Goal: Transaction & Acquisition: Purchase product/service

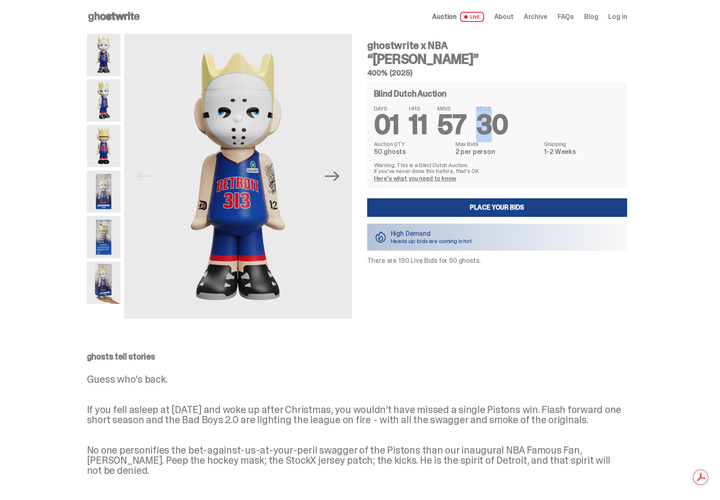
drag, startPoint x: 517, startPoint y: 126, endPoint x: 532, endPoint y: 114, distance: 19.5
click at [520, 113] on div "DAYS 01 HRS 11 MINS 57 SECS 30" at bounding box center [497, 121] width 246 height 33
click at [533, 114] on div "DAYS 01 HRS 11 MINS 57 SECS 30" at bounding box center [497, 121] width 246 height 33
drag, startPoint x: 544, startPoint y: 127, endPoint x: 619, endPoint y: 159, distance: 81.7
click at [619, 159] on div "DAYS 01 HRS 11 MINS 57 SECS 27 Auction QTY 50 ghosts Max Bids 2 per person Ship…" at bounding box center [497, 143] width 246 height 76
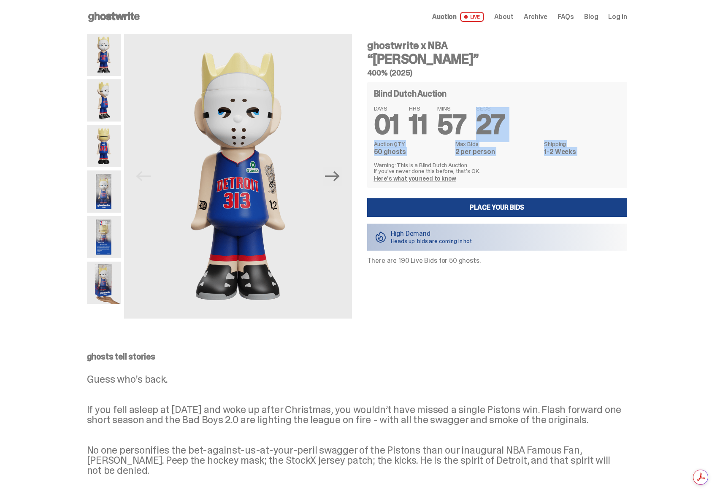
click at [619, 159] on div "DAYS 01 HRS 11 MINS 57 SECS 27 Auction QTY 50 ghosts Max Bids 2 per person Ship…" at bounding box center [497, 143] width 246 height 76
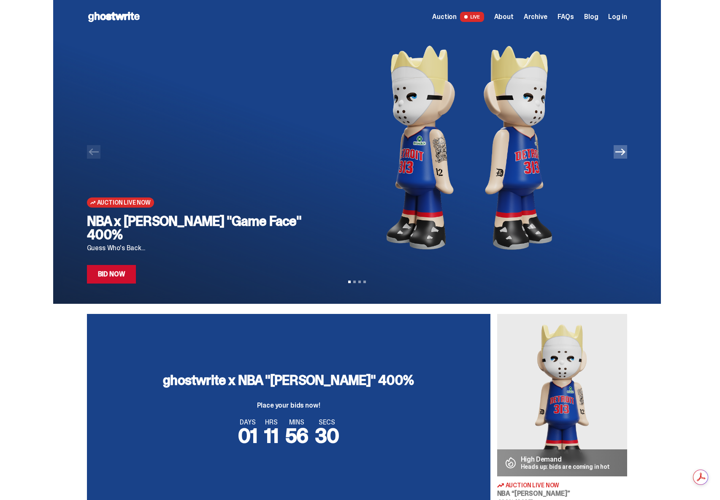
click at [624, 155] on icon "Next" at bounding box center [620, 152] width 10 height 7
